Goal: Complete application form

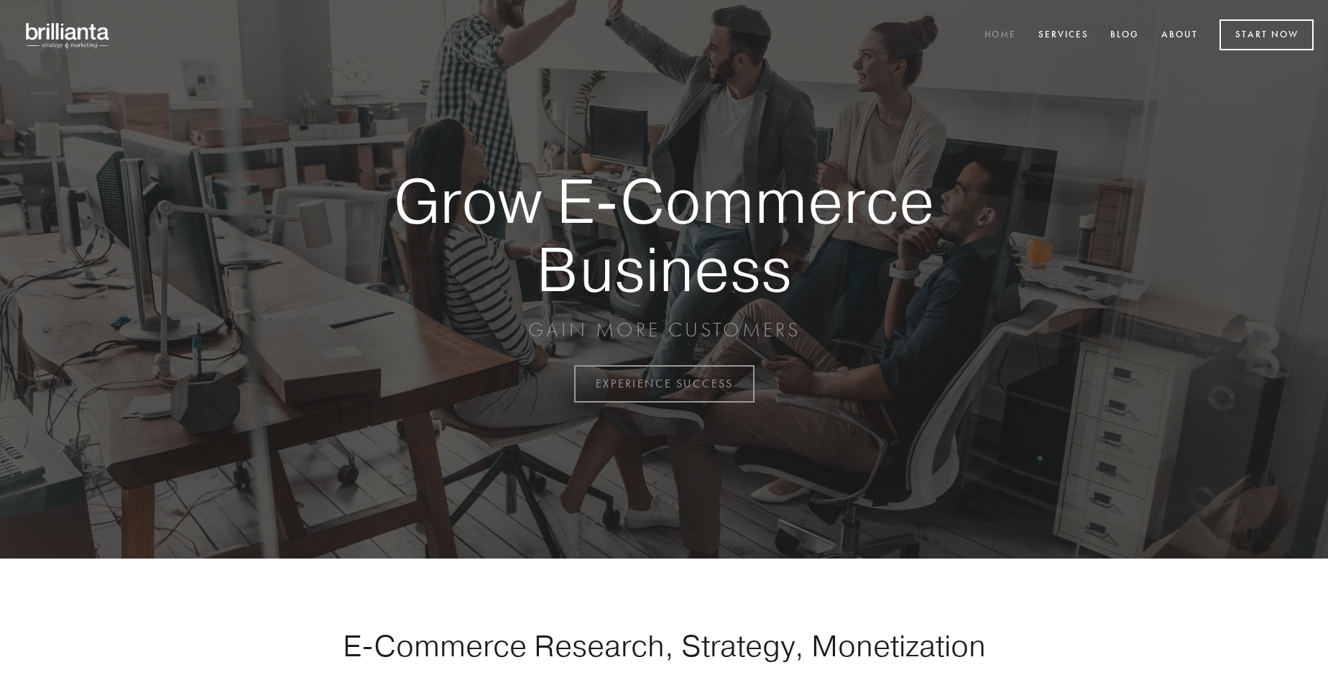
scroll to position [3768, 0]
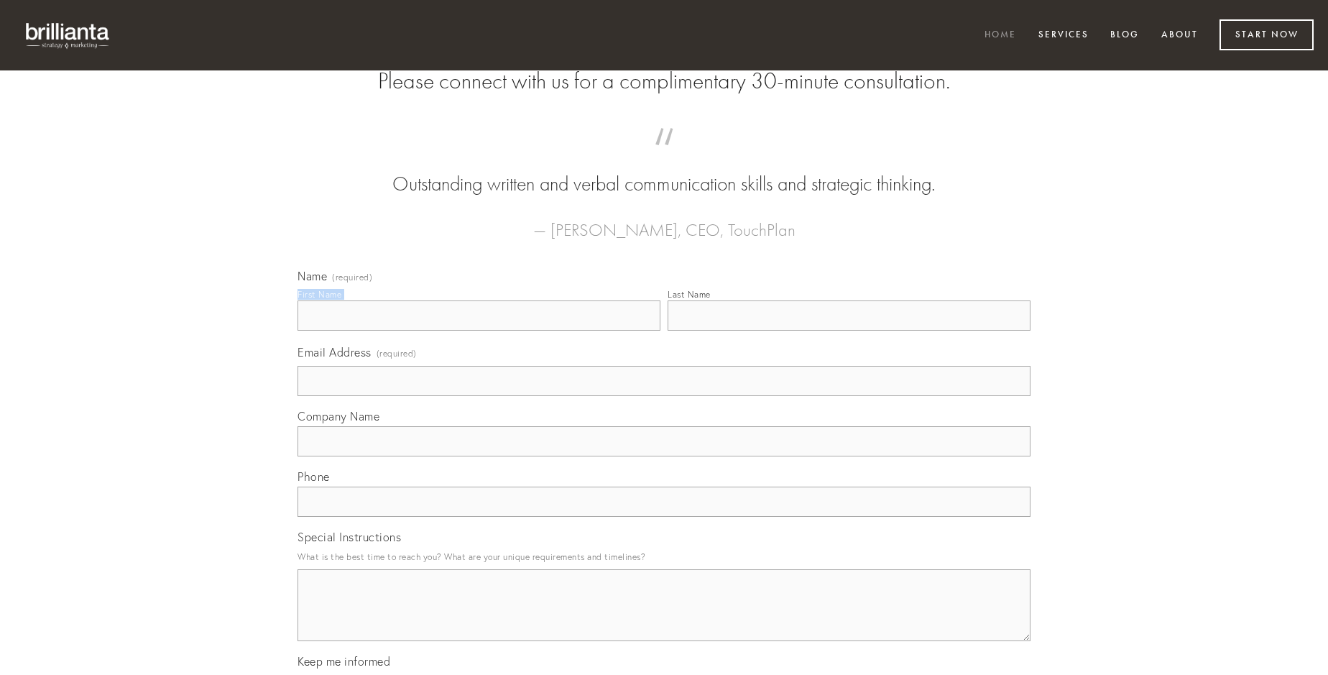
type input "[PERSON_NAME]"
click at [849, 331] on input "Last Name" at bounding box center [849, 315] width 363 height 30
type input "[PERSON_NAME]"
click at [664, 396] on input "Email Address (required)" at bounding box center [664, 381] width 733 height 30
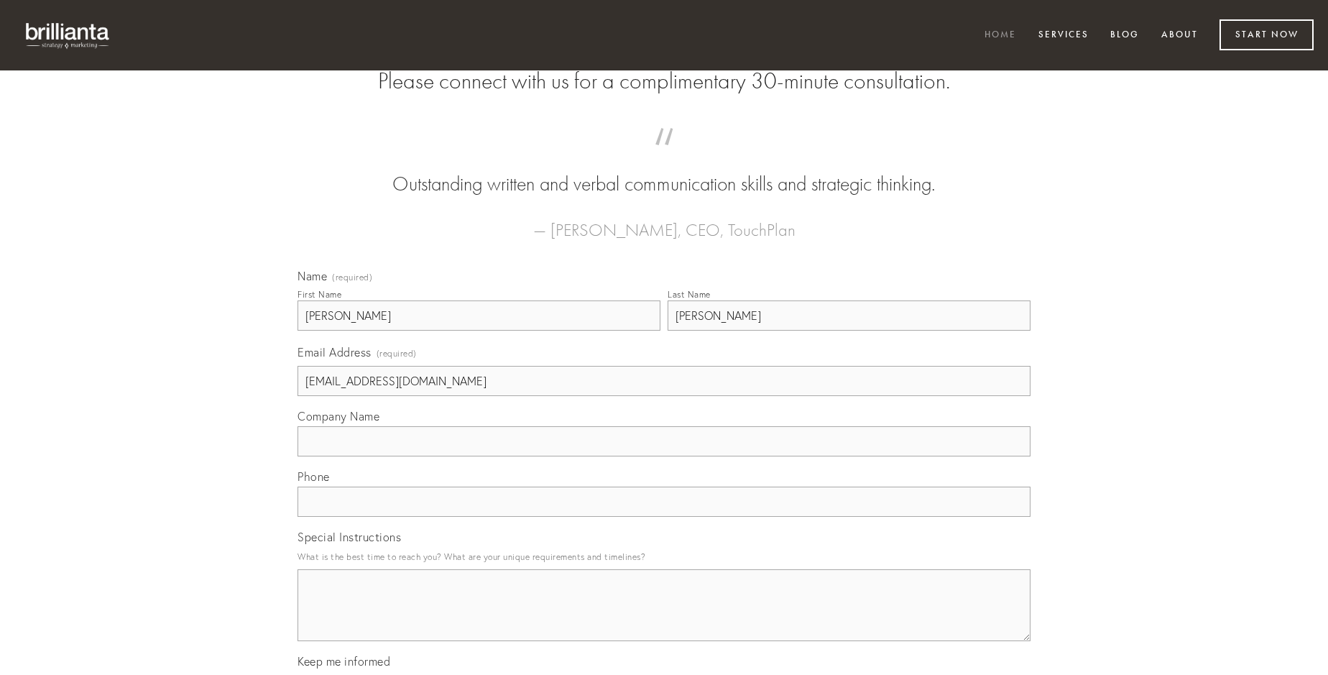
type input "[EMAIL_ADDRESS][DOMAIN_NAME]"
click at [664, 456] on input "Company Name" at bounding box center [664, 441] width 733 height 30
type input "corpus"
click at [664, 517] on input "text" at bounding box center [664, 502] width 733 height 30
click at [664, 618] on textarea "Special Instructions" at bounding box center [664, 605] width 733 height 72
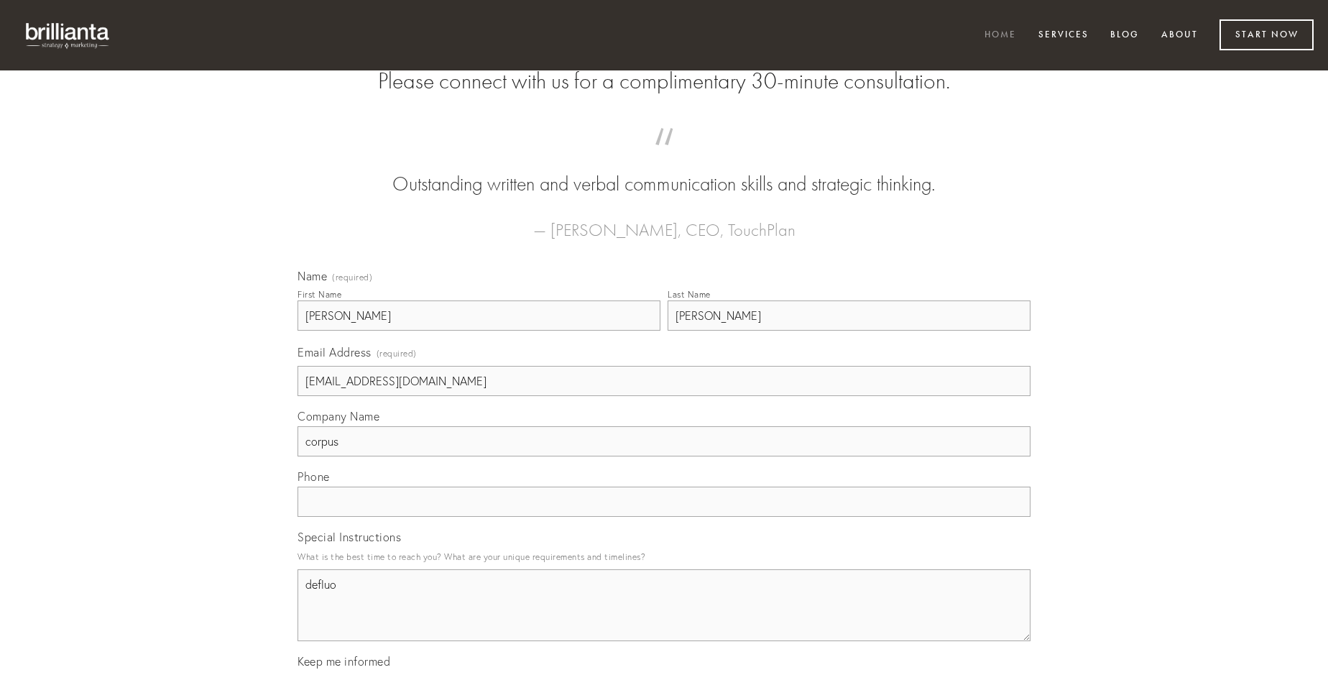
type textarea "defluo"
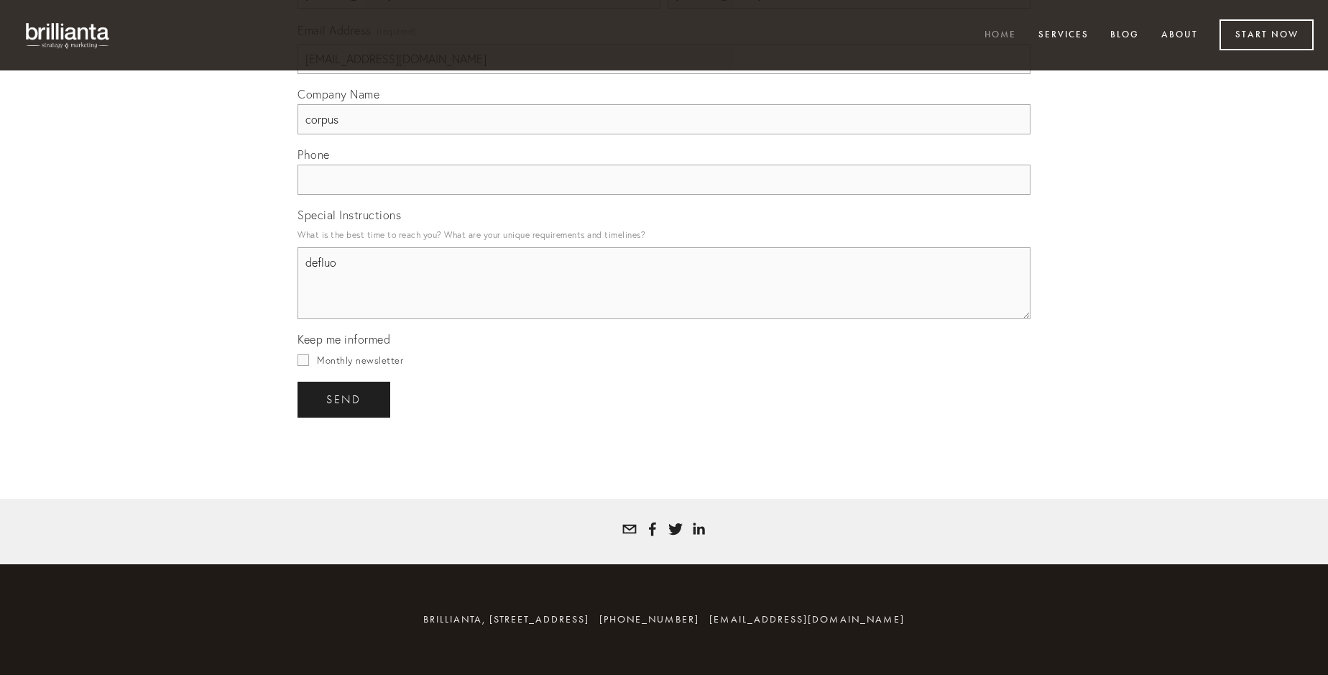
click at [345, 399] on span "send" at bounding box center [343, 399] width 35 height 13
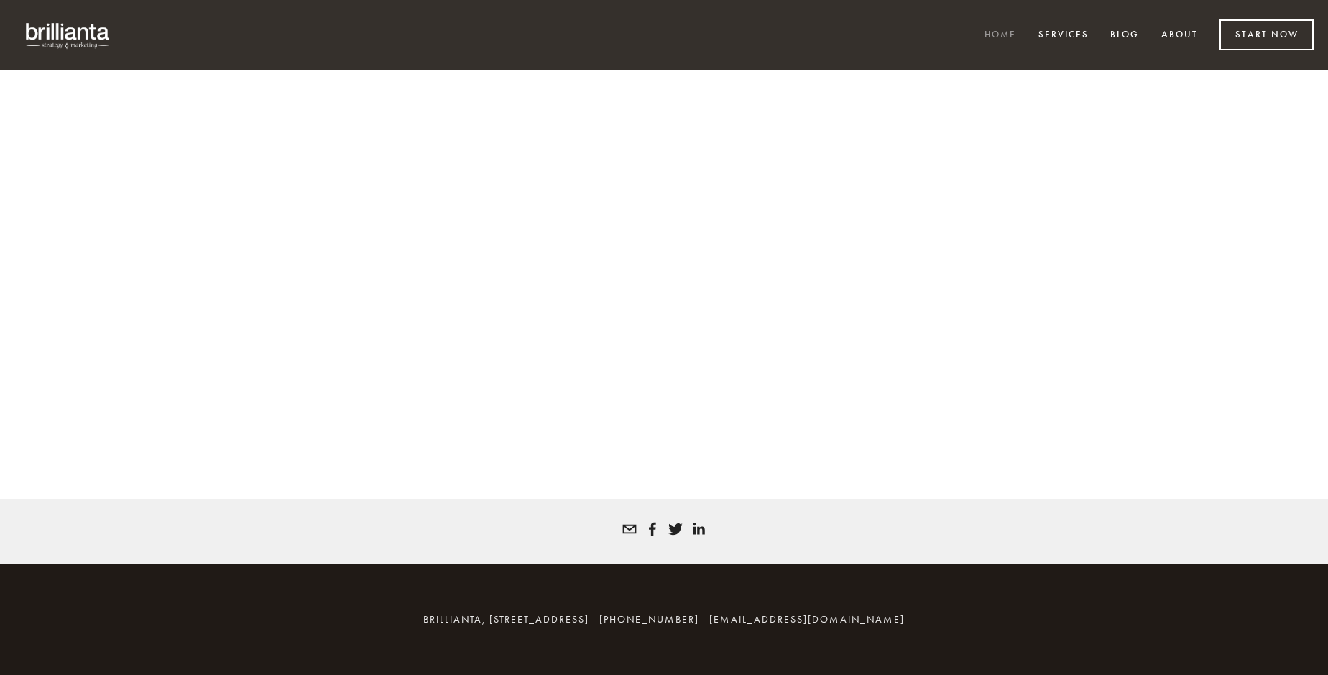
scroll to position [3749, 0]
